Goal: Information Seeking & Learning: Compare options

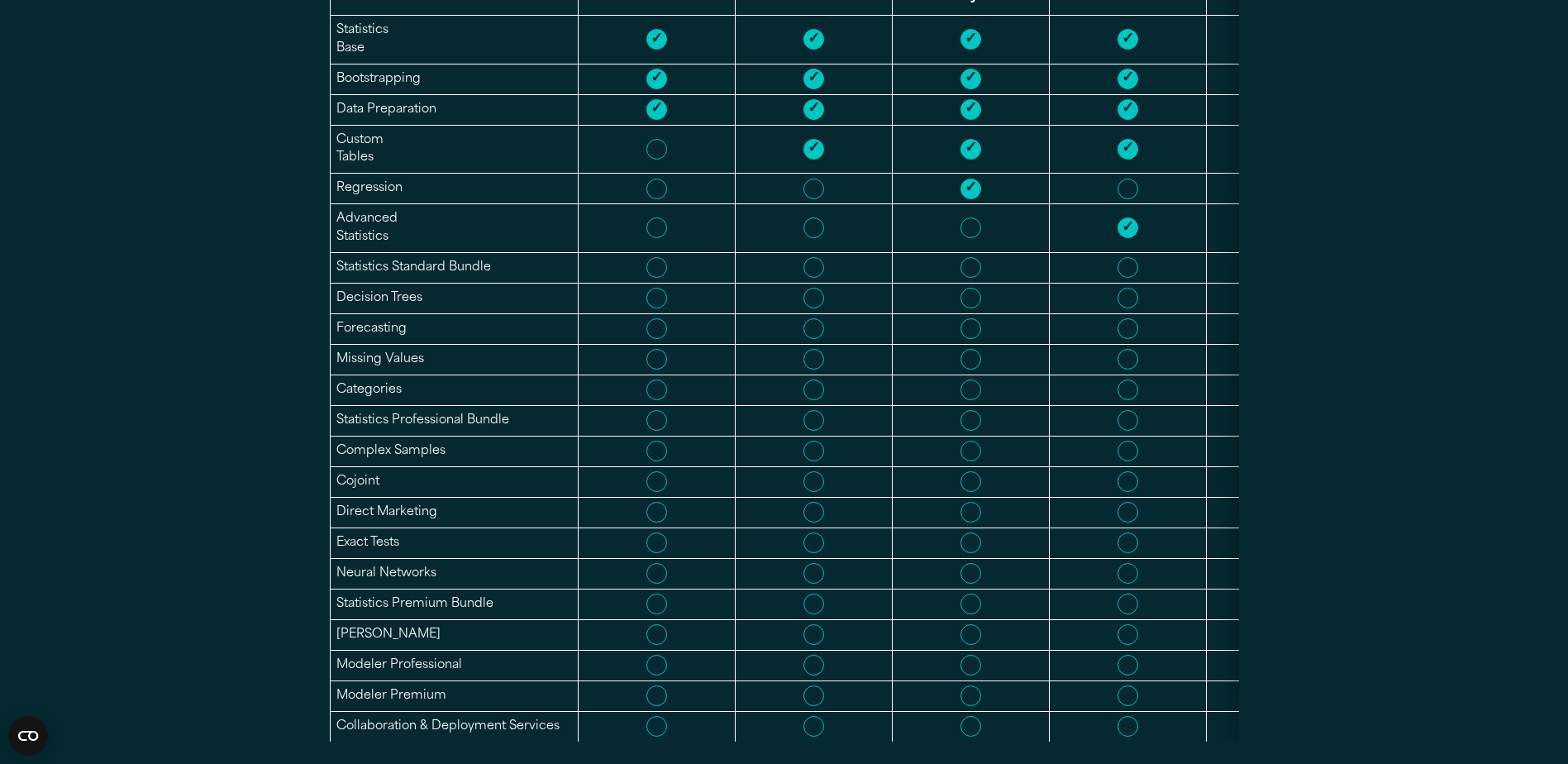
scroll to position [662, 0]
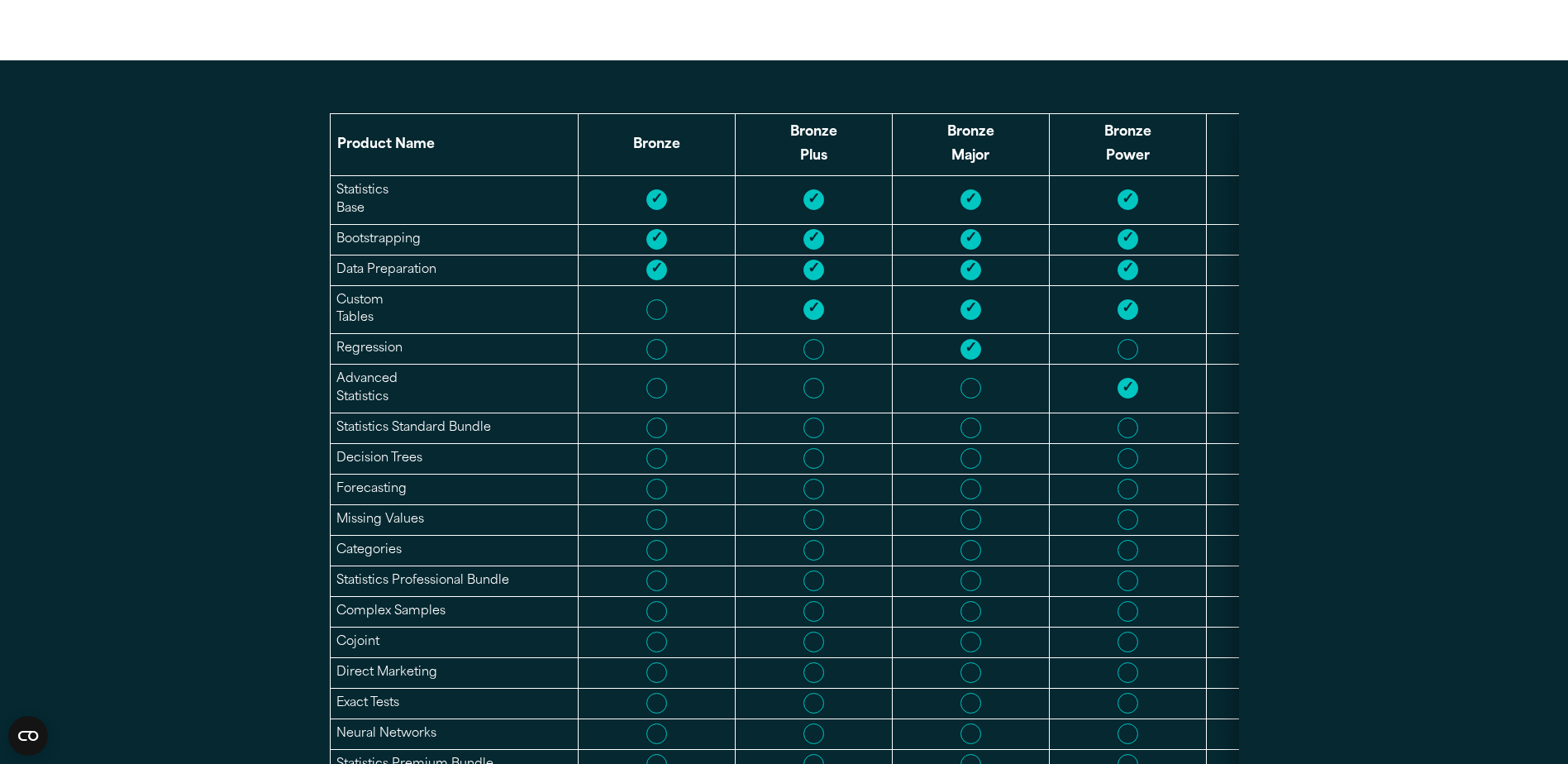
click at [638, 159] on th "Bronze" at bounding box center [657, 145] width 157 height 62
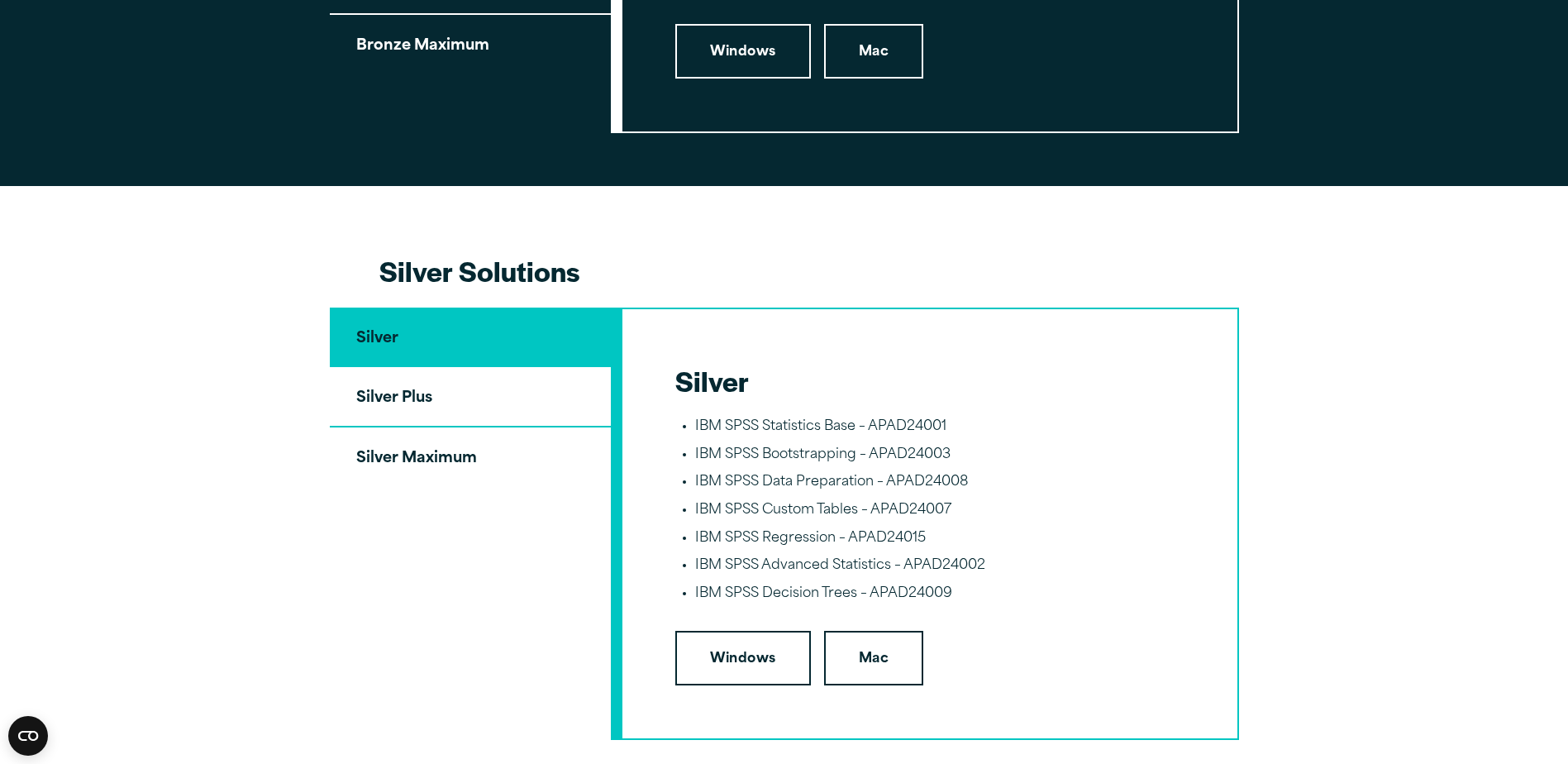
scroll to position [1984, 0]
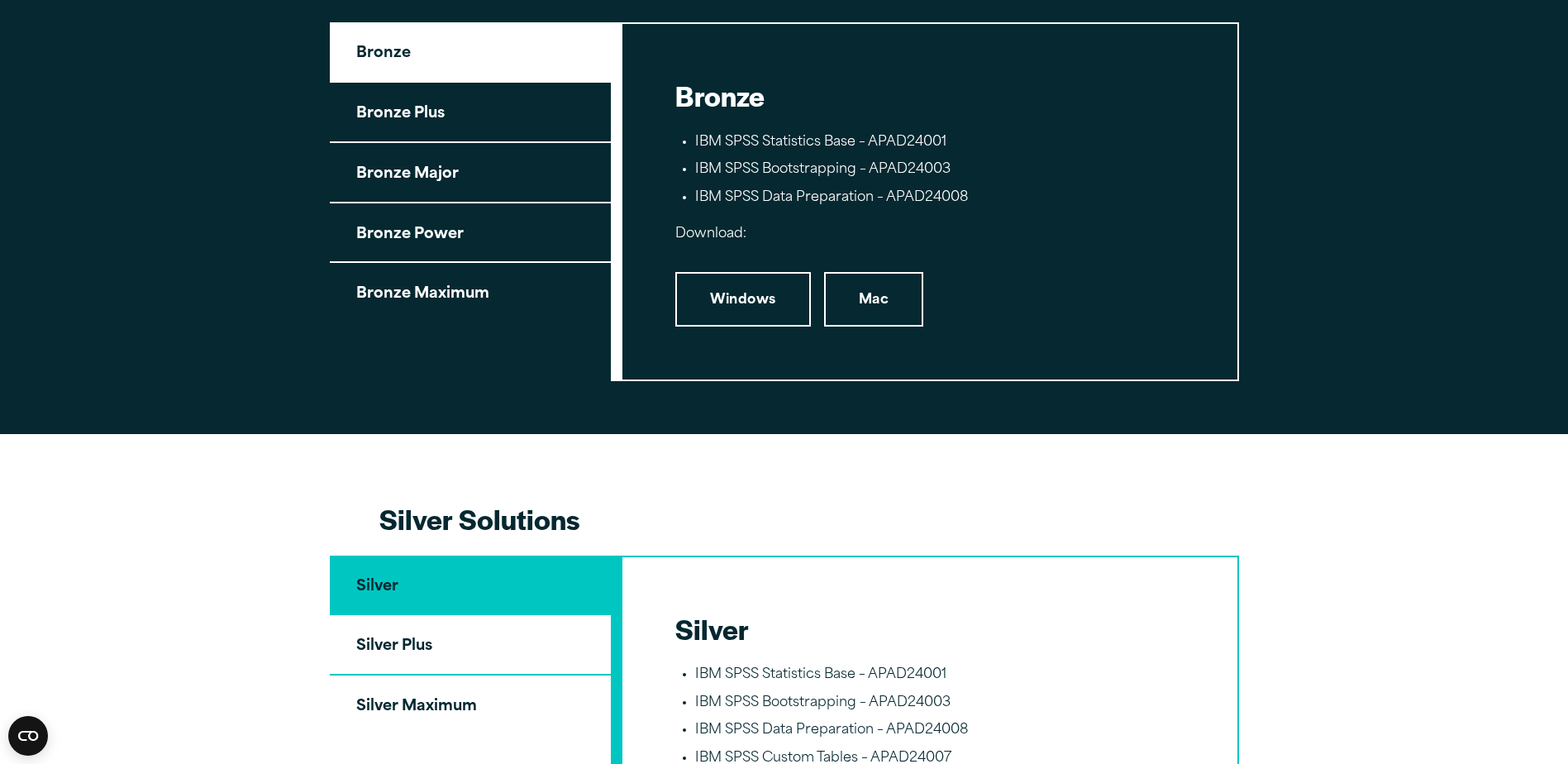
click at [439, 180] on button "Bronze Major" at bounding box center [470, 172] width 281 height 60
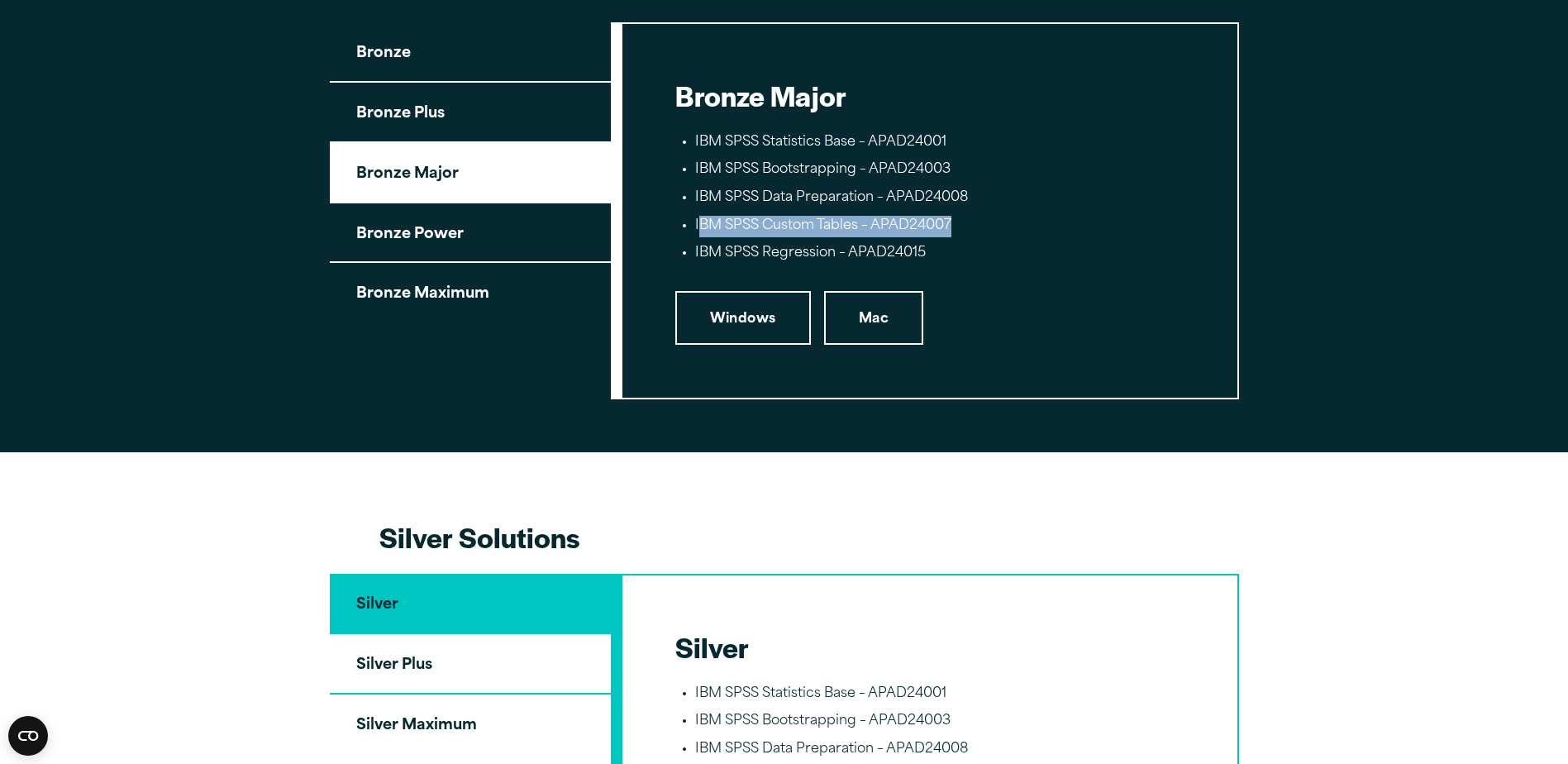
drag, startPoint x: 698, startPoint y: 230, endPoint x: 1012, endPoint y: 229, distance: 314.0
click at [1012, 229] on li "IBM SPSS Custom Tables – APAD24007" at bounding box center [939, 226] width 489 height 22
copy li "BM SPSS Custom Tables – APAD24007"
click at [1509, 228] on div "Bronze Solutions Bronze Bronze Plus Bronze Major Bronze Power Bronze Maximum Br…" at bounding box center [784, 184] width 1568 height 539
click at [446, 238] on button "Bronze Power" at bounding box center [470, 233] width 281 height 60
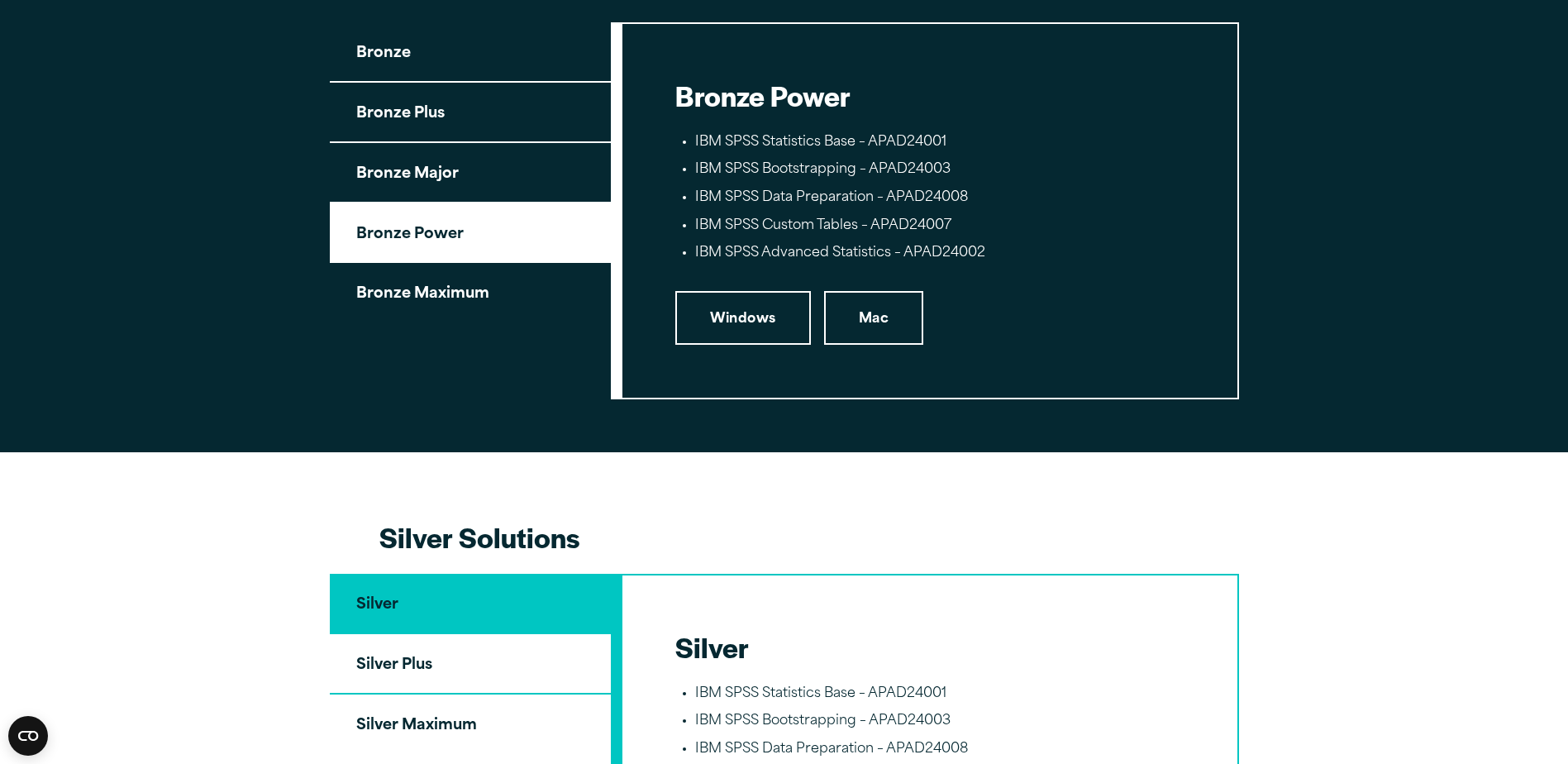
click at [495, 122] on button "Bronze Plus" at bounding box center [470, 112] width 281 height 60
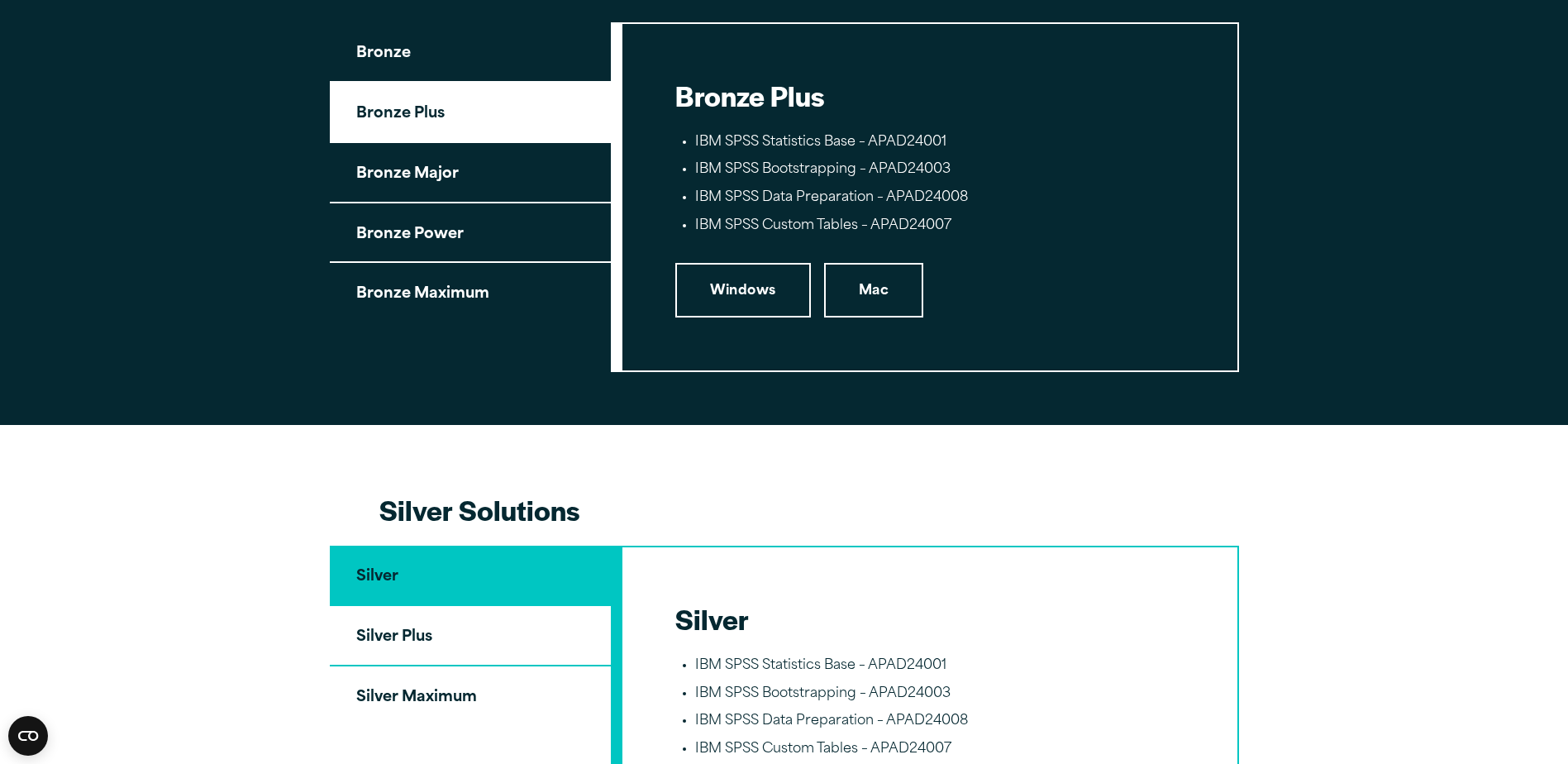
click at [459, 83] on button "Bronze" at bounding box center [470, 52] width 281 height 60
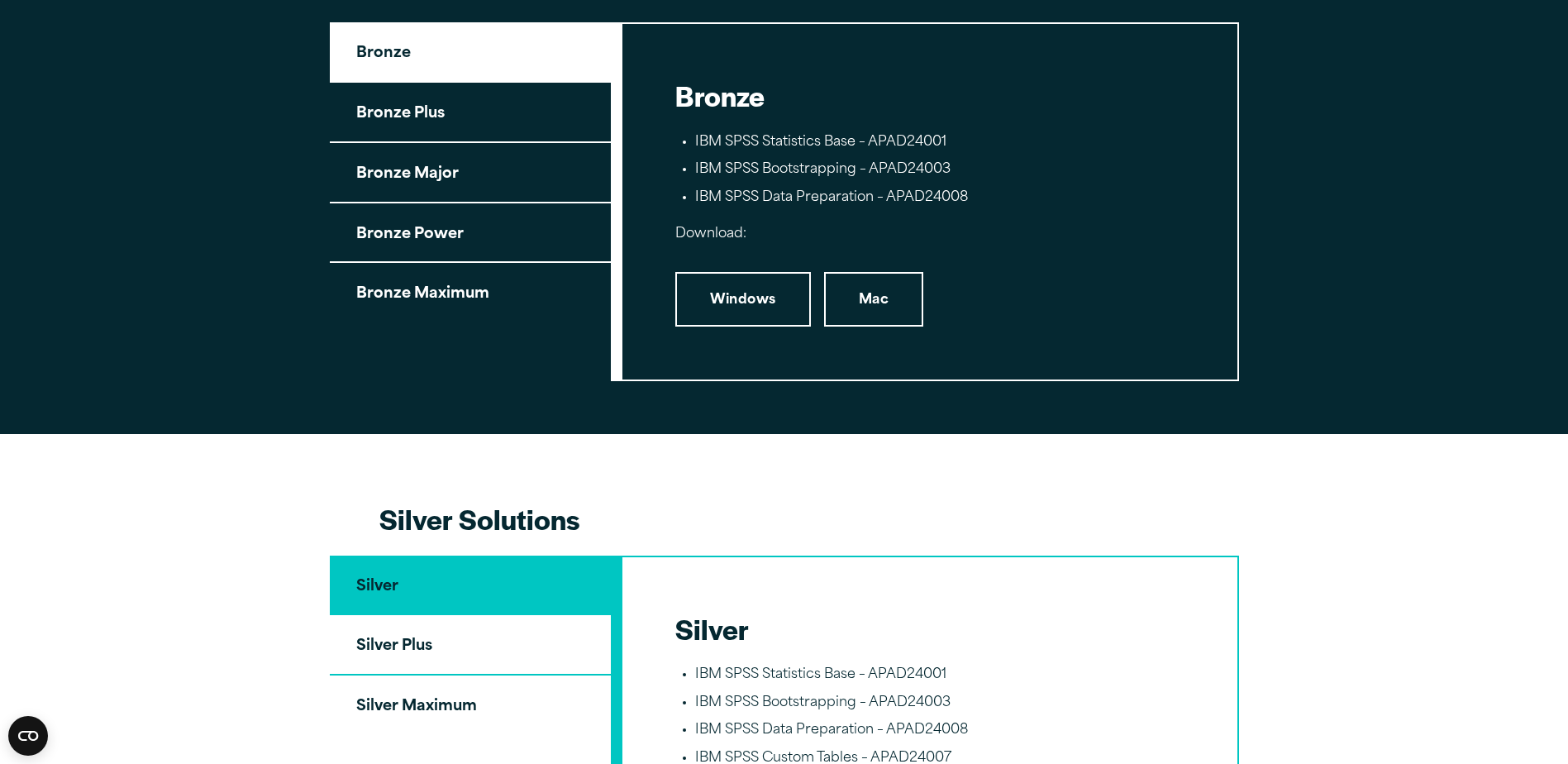
click at [487, 247] on button "Bronze Power" at bounding box center [470, 233] width 281 height 60
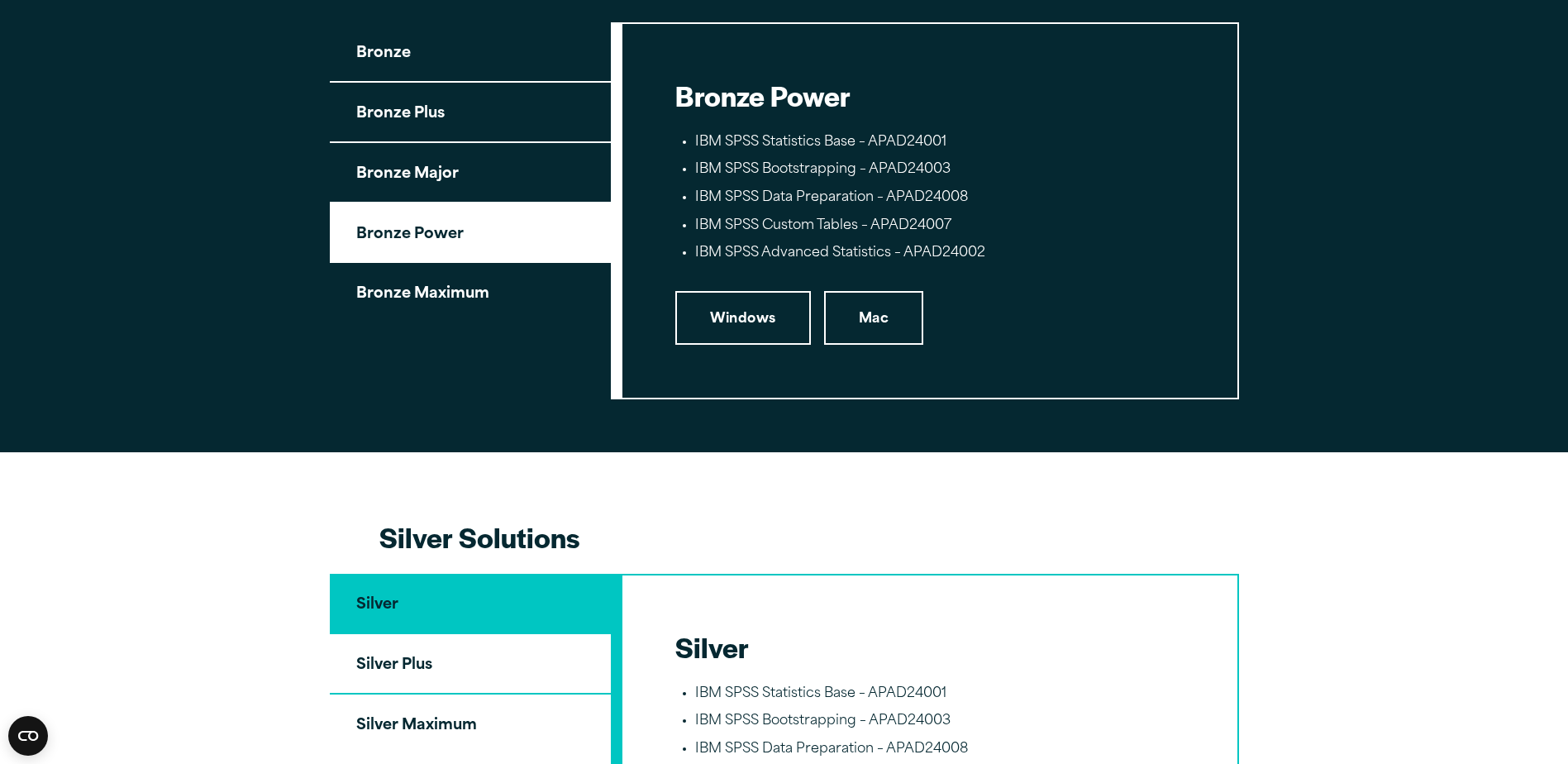
click at [447, 320] on button "Bronze Maximum" at bounding box center [470, 292] width 281 height 59
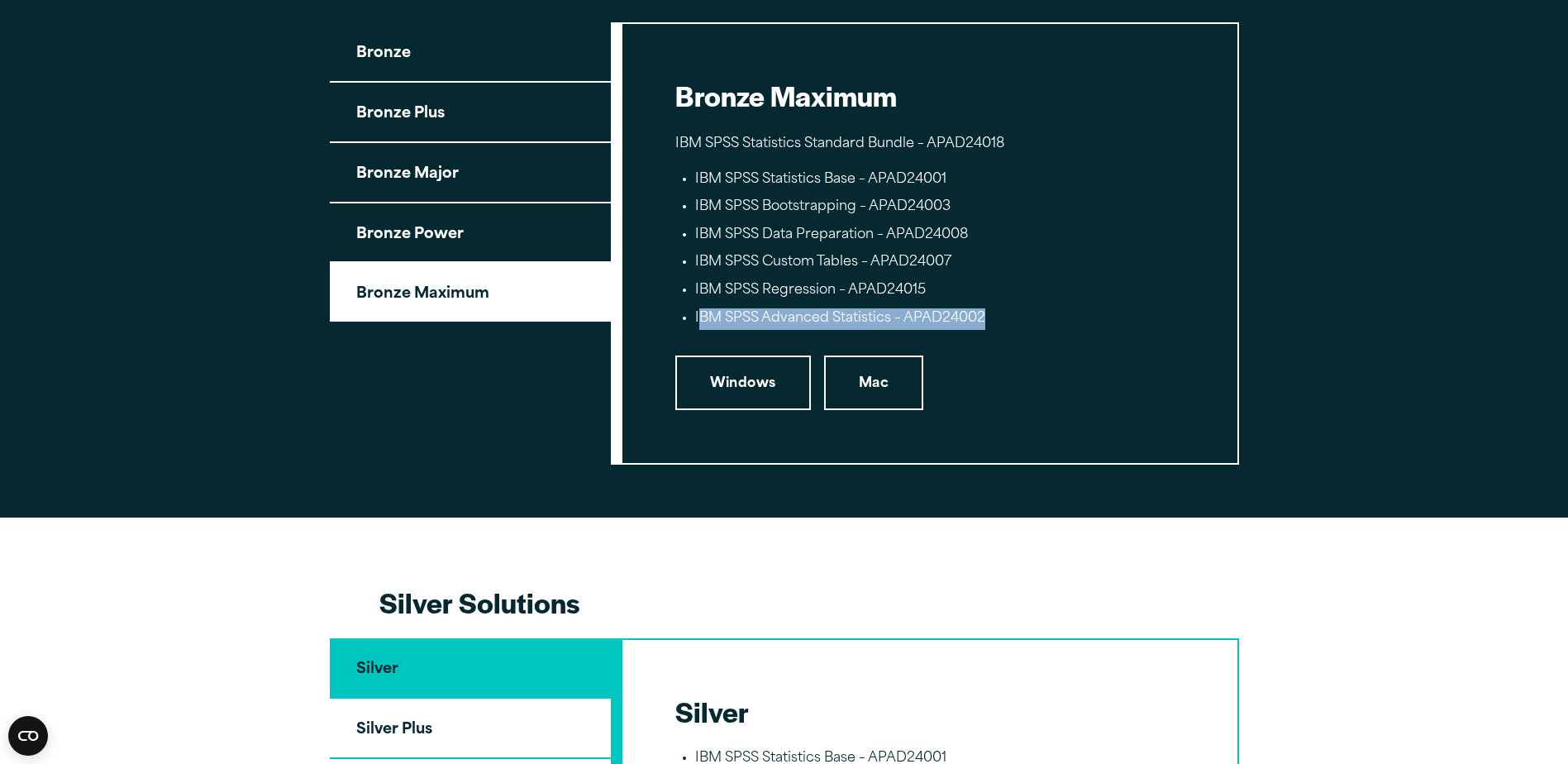
drag, startPoint x: 700, startPoint y: 327, endPoint x: 1086, endPoint y: 323, distance: 386.0
click at [1086, 323] on li "IBM SPSS Advanced Statistics – APAD24002" at bounding box center [939, 319] width 489 height 22
copy li "BM SPSS Advanced Statistics – APAD24002"
